Goal: Task Accomplishment & Management: Manage account settings

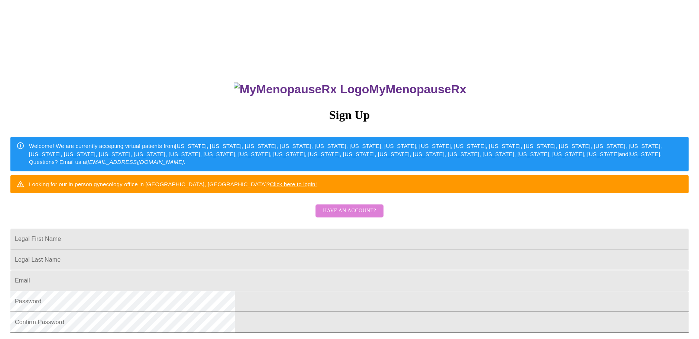
click at [356, 215] on span "Have an account?" at bounding box center [349, 210] width 53 height 9
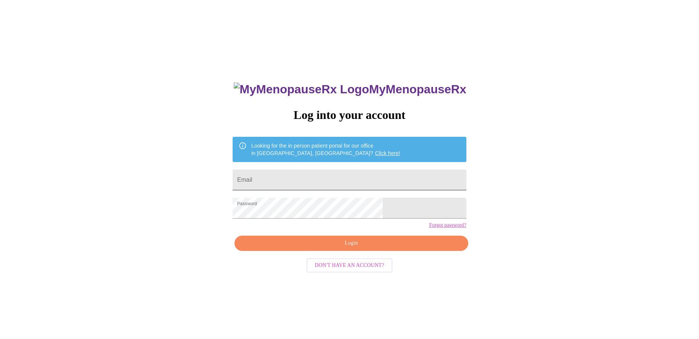
click at [330, 170] on input "Email" at bounding box center [349, 179] width 233 height 21
type input "tracyannanthony@gmail.com"
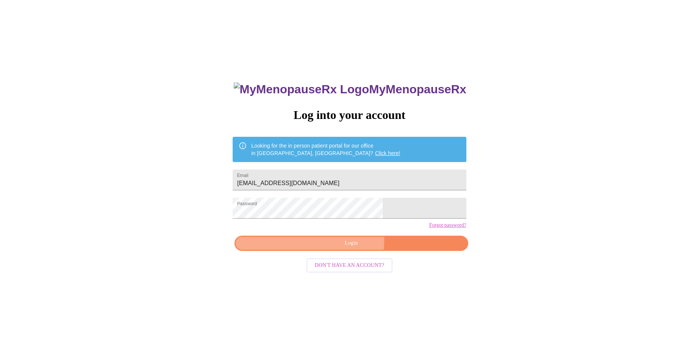
click at [344, 248] on span "Login" at bounding box center [351, 242] width 216 height 9
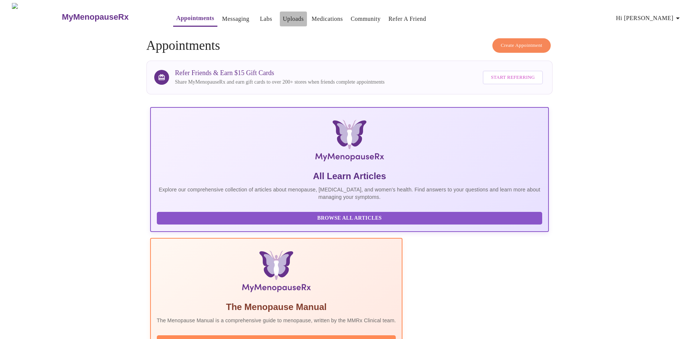
click at [283, 14] on link "Uploads" at bounding box center [293, 19] width 21 height 10
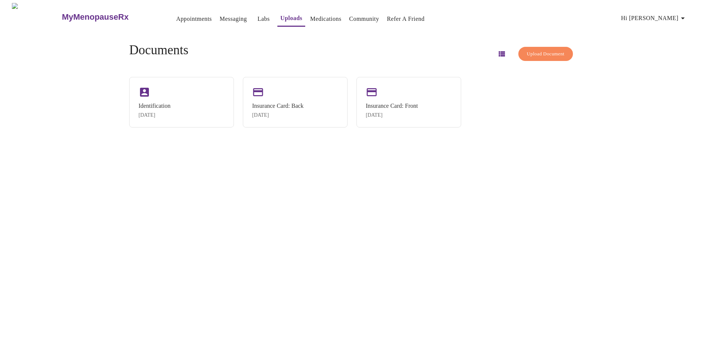
click at [540, 50] on span "Upload Document" at bounding box center [546, 54] width 38 height 9
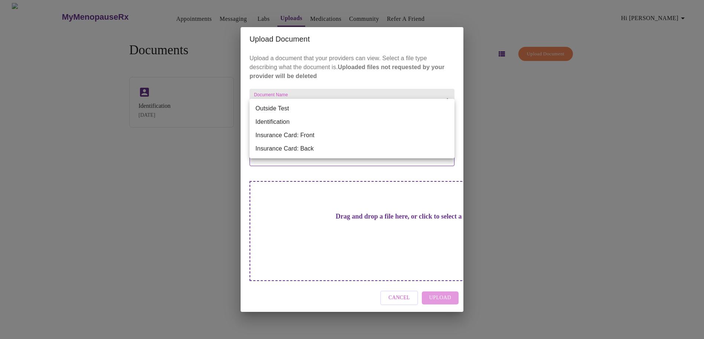
click at [292, 113] on body "MyMenopauseRx Appointments Messaging Labs Uploads Medications Community Refer a…" at bounding box center [352, 172] width 698 height 339
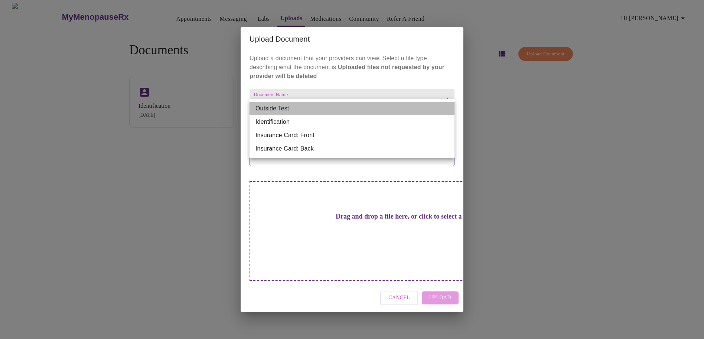
click at [276, 105] on li "Outside Test" at bounding box center [352, 108] width 205 height 13
type input "Outside Test"
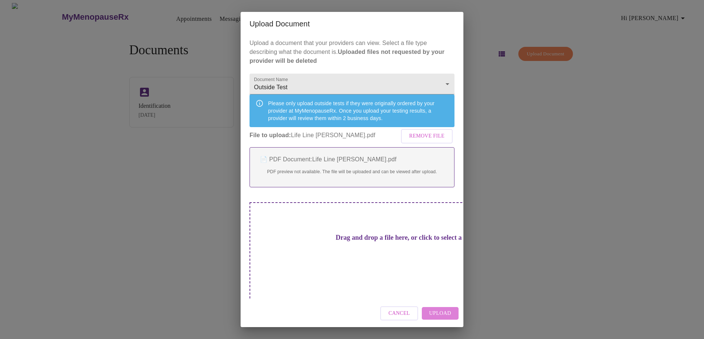
click at [442, 309] on span "Upload" at bounding box center [440, 313] width 22 height 9
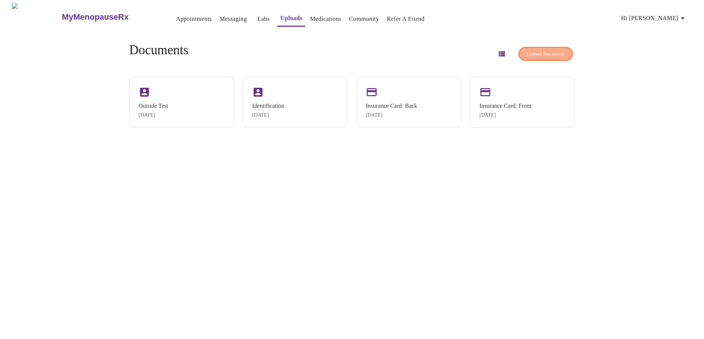
click at [537, 51] on span "Upload Document" at bounding box center [546, 54] width 38 height 9
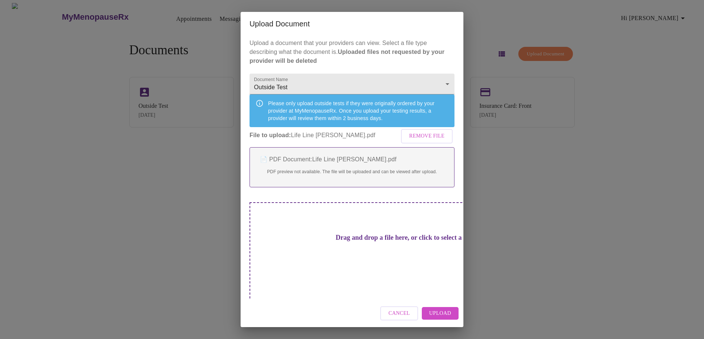
click at [438, 175] on p "PDF preview not available. The file will be uploaded and can be viewed after up…" at bounding box center [351, 171] width 189 height 7
click at [445, 309] on span "Upload" at bounding box center [440, 313] width 22 height 9
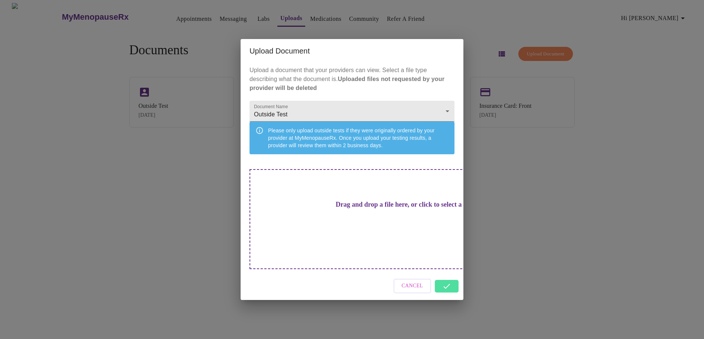
click at [450, 276] on div "Cancel" at bounding box center [352, 286] width 223 height 28
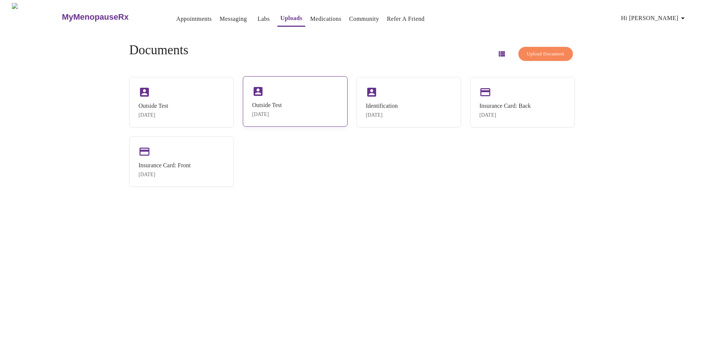
click at [273, 107] on div "Outside Test" at bounding box center [267, 105] width 30 height 7
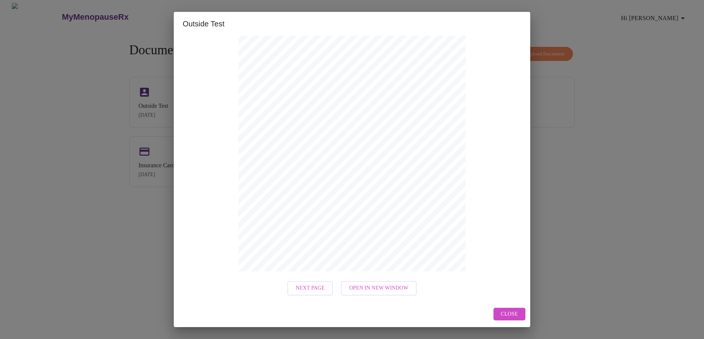
scroll to position [63, 0]
click at [304, 286] on span "Next Page" at bounding box center [310, 286] width 29 height 9
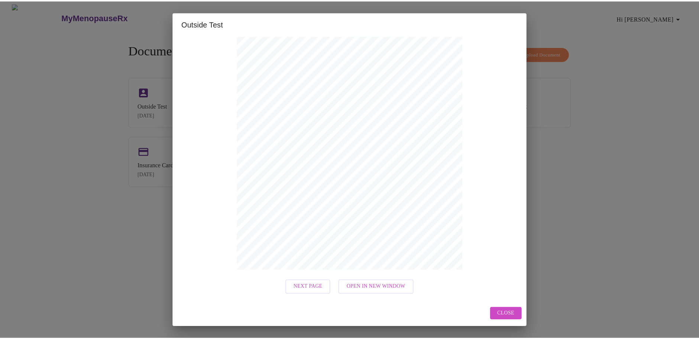
scroll to position [0, 0]
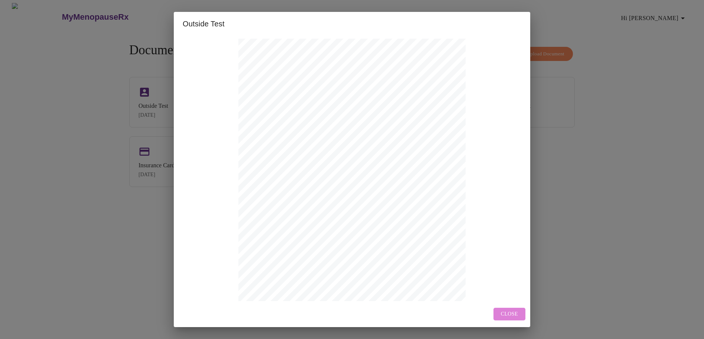
click at [509, 311] on span "Close" at bounding box center [509, 313] width 17 height 9
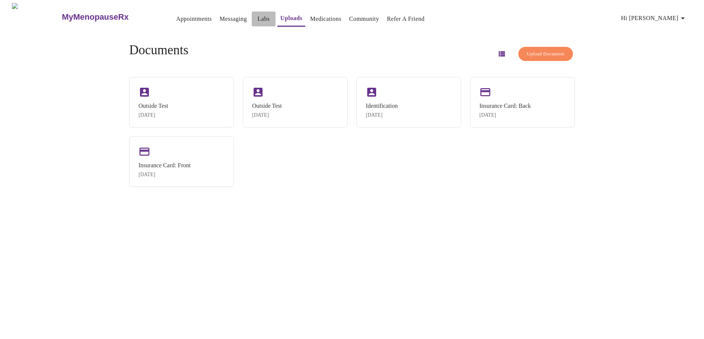
click at [258, 15] on link "Labs" at bounding box center [264, 19] width 12 height 10
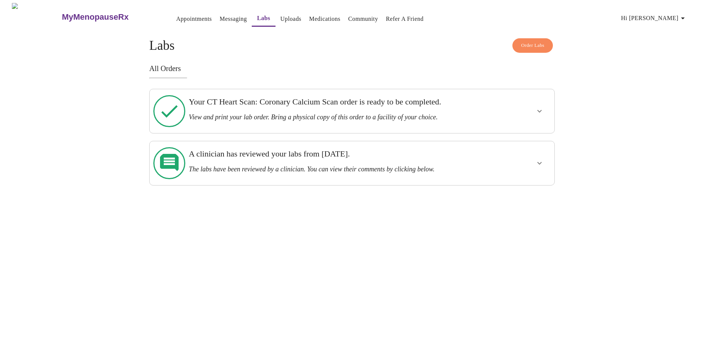
click at [484, 103] on div "Your CT Heart Scan: Coronary Calcium Scan order is ready to be completed. View …" at bounding box center [335, 111] width 299 height 38
click at [530, 107] on div at bounding box center [518, 111] width 66 height 38
click at [537, 107] on icon "show more" at bounding box center [539, 111] width 9 height 9
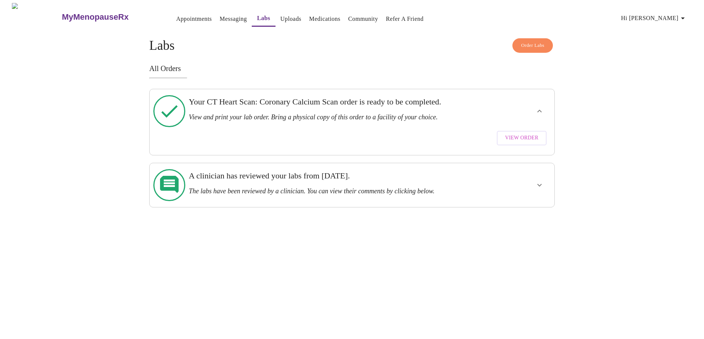
click at [257, 15] on link "Labs" at bounding box center [263, 18] width 13 height 10
click at [532, 133] on span "View Order" at bounding box center [521, 137] width 33 height 9
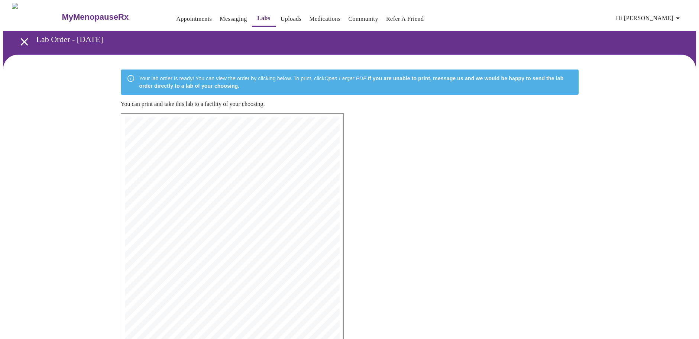
click at [257, 13] on link "Labs" at bounding box center [263, 18] width 13 height 10
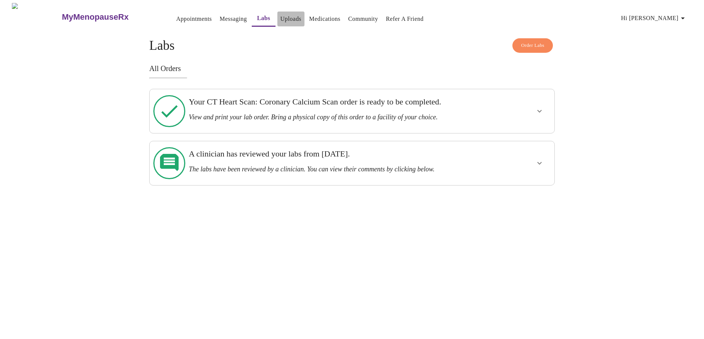
click at [280, 14] on link "Uploads" at bounding box center [290, 19] width 21 height 10
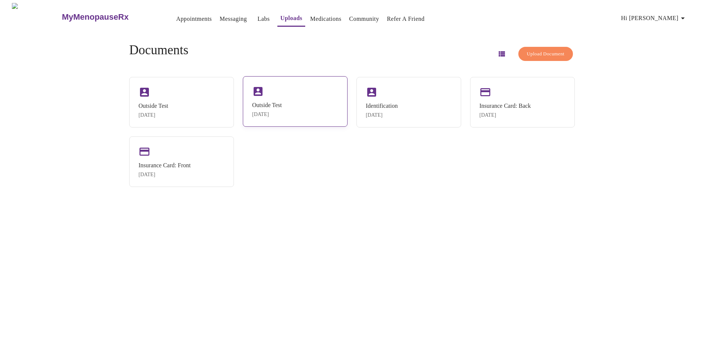
click at [282, 102] on div "Outside Test" at bounding box center [267, 105] width 30 height 7
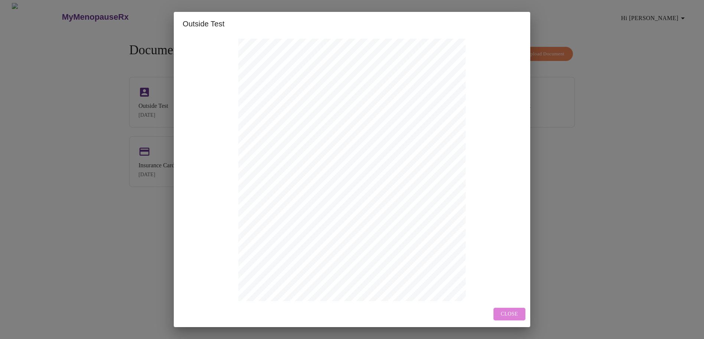
click at [518, 311] on button "Close" at bounding box center [510, 314] width 32 height 13
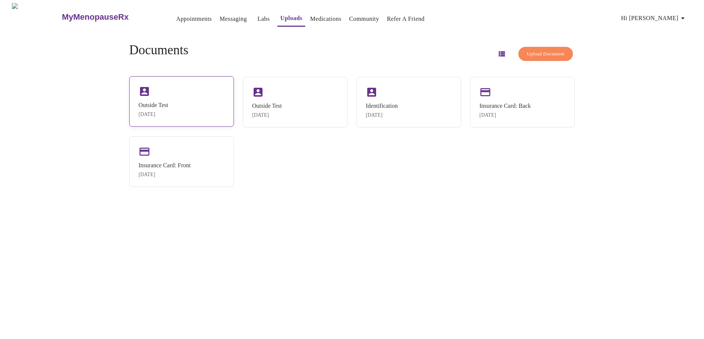
click at [168, 102] on div "Outside Test" at bounding box center [154, 105] width 30 height 7
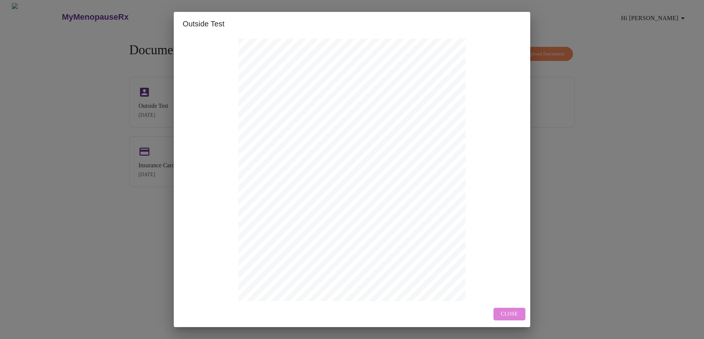
click at [508, 315] on span "Close" at bounding box center [509, 313] width 17 height 9
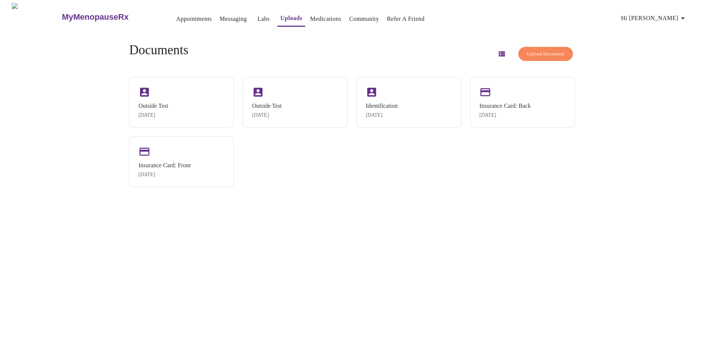
drag, startPoint x: 163, startPoint y: 85, endPoint x: 422, endPoint y: 168, distance: 271.8
click at [422, 168] on div "Outside Test Sep 17, 2025 Outside Test Sep 17, 2025 Identification Jul 17, 2025…" at bounding box center [352, 132] width 446 height 110
